Goal: Information Seeking & Learning: Learn about a topic

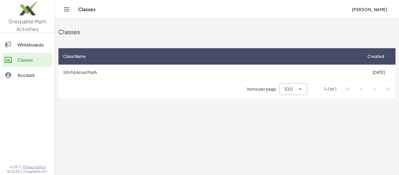
click at [294, 91] on div "100 ***" at bounding box center [288, 89] width 16 height 12
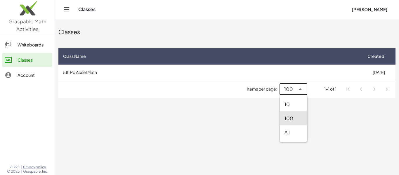
click at [301, 92] on icon at bounding box center [300, 89] width 7 height 7
click at [72, 12] on div "Classes [PERSON_NAME]" at bounding box center [227, 9] width 330 height 19
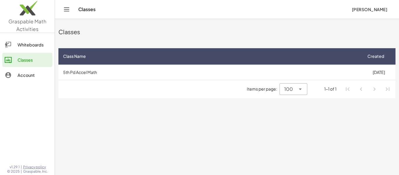
click at [70, 11] on icon "Toggle navigation" at bounding box center [66, 9] width 7 height 7
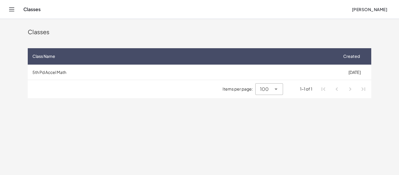
click at [100, 68] on td "5th Pd Accel Math" at bounding box center [183, 72] width 310 height 15
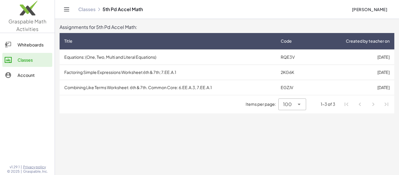
click at [103, 56] on td "Equations: (One, Two, Multi and Literal Equations)" at bounding box center [168, 56] width 217 height 15
